Goal: Information Seeking & Learning: Learn about a topic

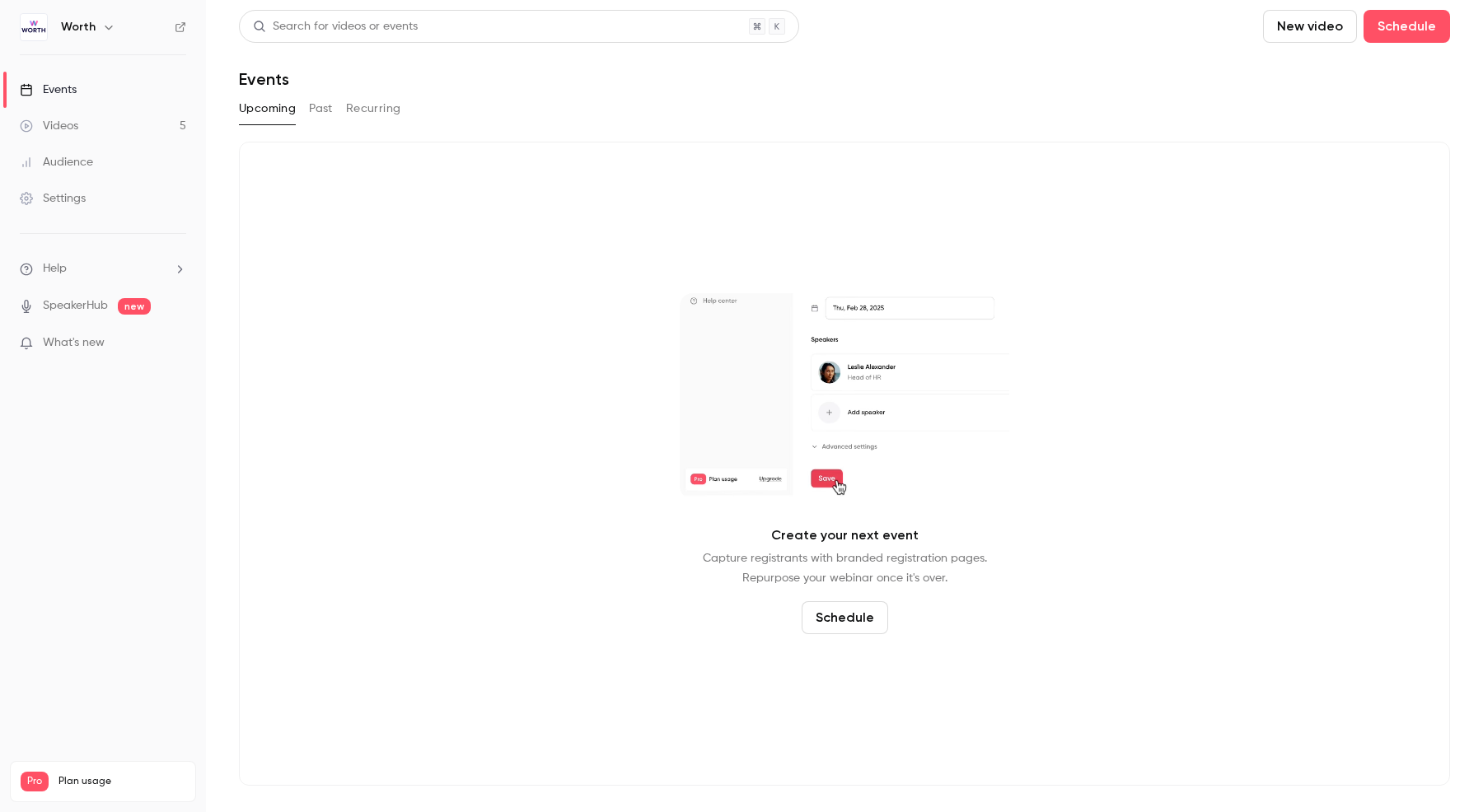
click at [67, 127] on div "Videos" at bounding box center [49, 126] width 59 height 17
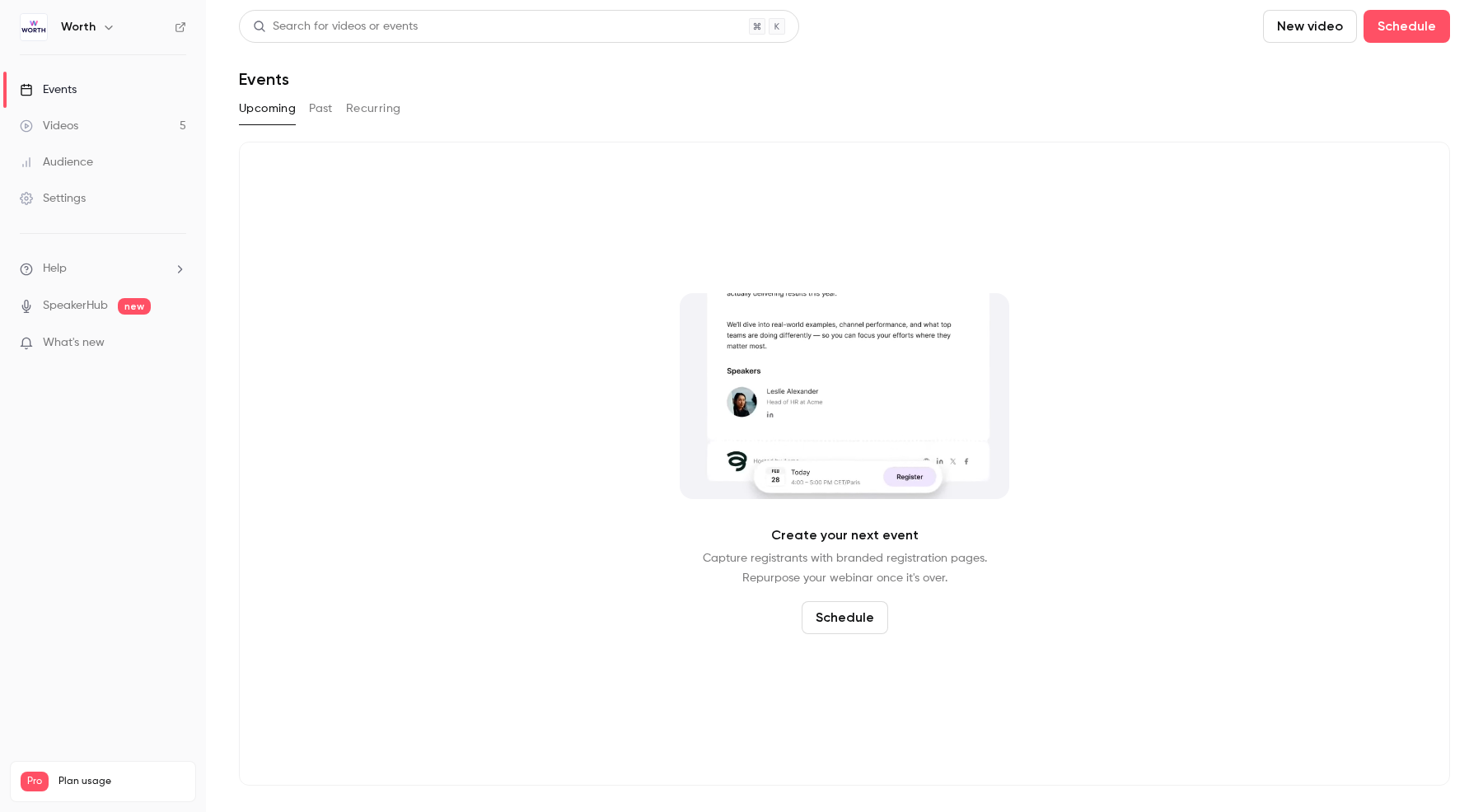
click at [67, 127] on div "Videos" at bounding box center [49, 126] width 59 height 17
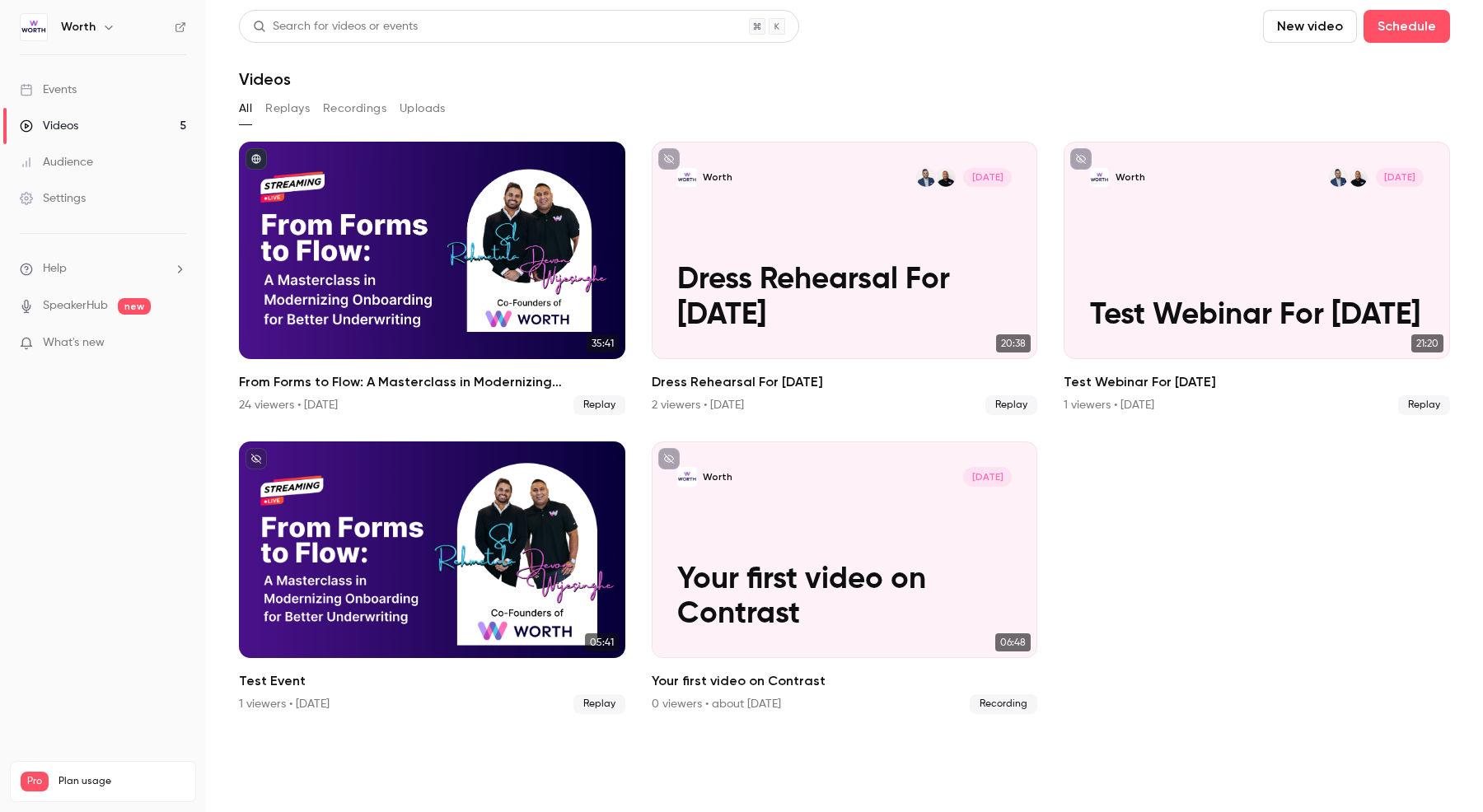
click at [304, 237] on div "From Forms to Flow: A Masterclass in Modernizing Onboarding for Better Underwri…" at bounding box center [432, 250] width 386 height 218
click at [304, 237] on main "Search for videos or events New video Schedule Videos All Replays Recordings Up…" at bounding box center [845, 406] width 1277 height 812
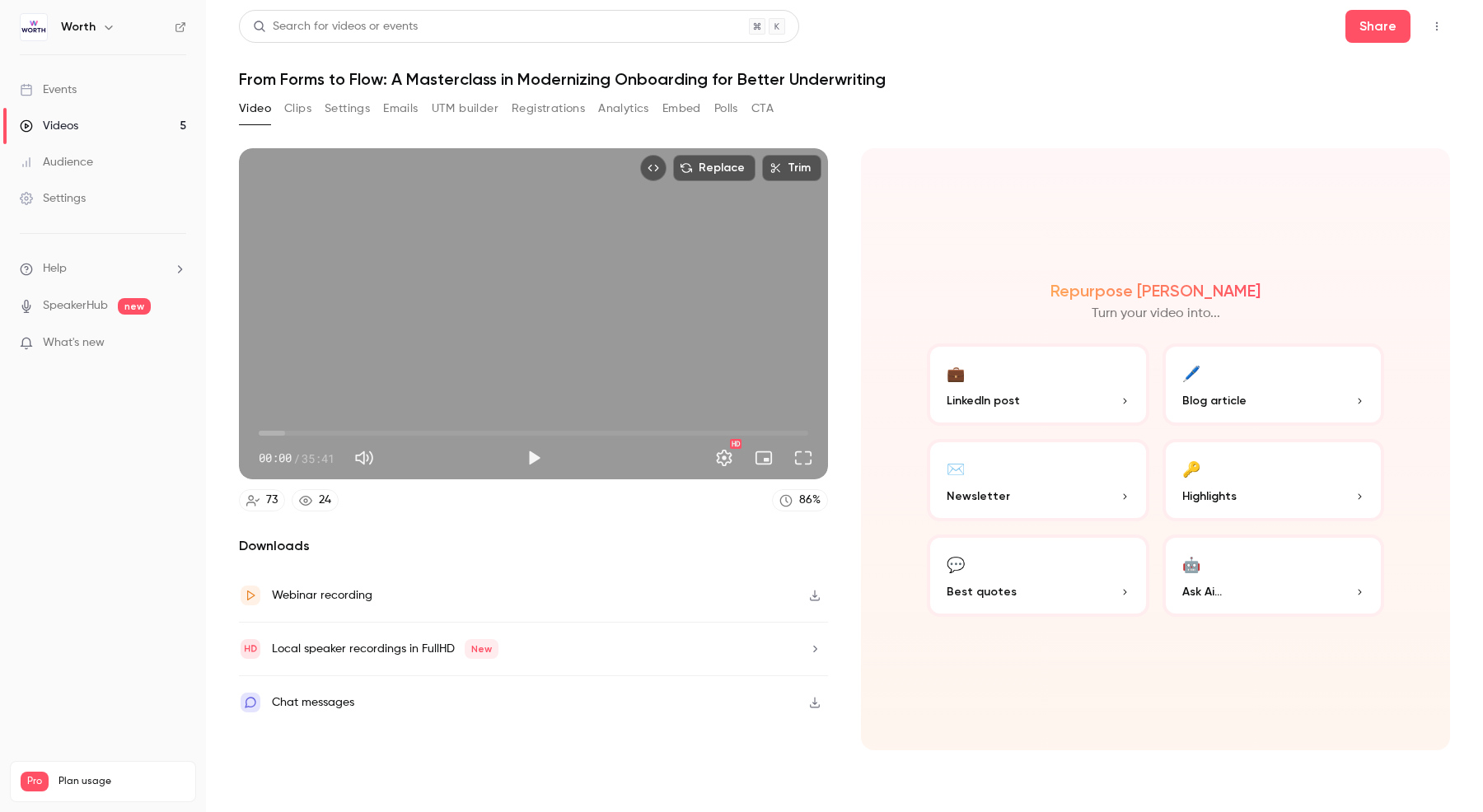
click at [562, 108] on button "Registrations" at bounding box center [548, 108] width 73 height 26
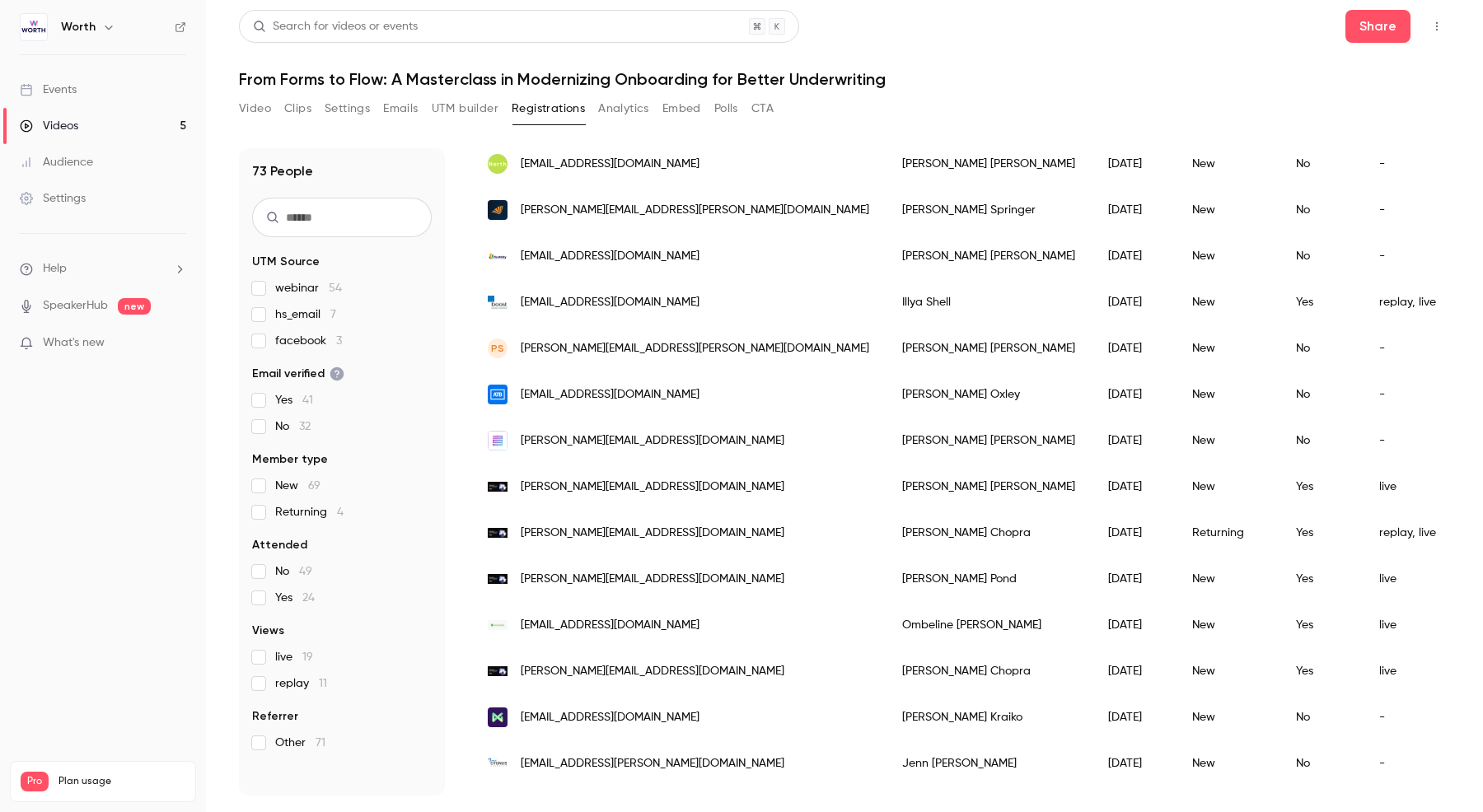
scroll to position [1769, 0]
